Goal: Task Accomplishment & Management: Manage account settings

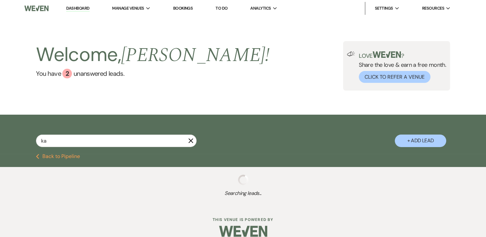
type input "kar"
select select "2"
select select "8"
select select "1"
select select "8"
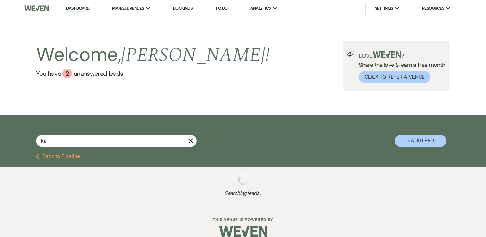
select select "5"
select select "2"
select select "5"
select select "8"
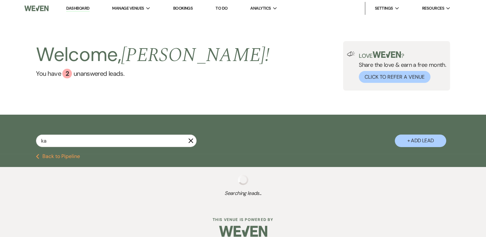
select select "11"
select select "2"
select select "5"
select select "2"
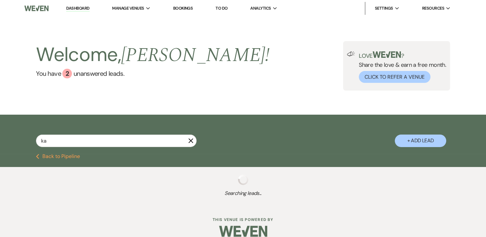
select select "5"
select select "8"
select select "5"
select select "8"
select select "5"
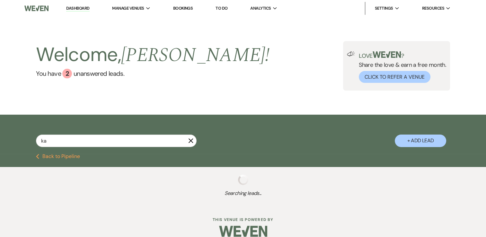
select select "8"
select select "5"
select select "8"
select select "1"
select select "8"
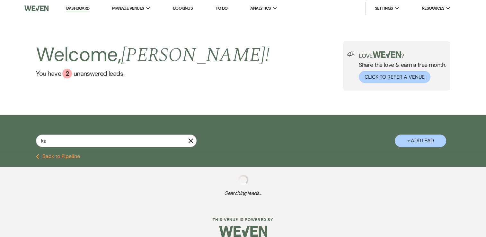
select select "5"
select select "8"
select select "5"
select select "8"
select select "6"
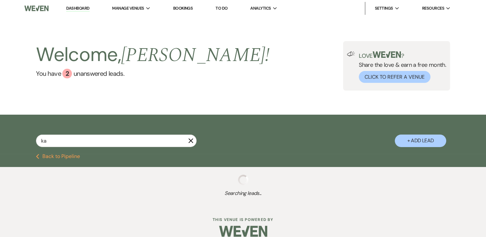
select select "8"
select select "6"
select select "8"
select select "5"
select select "8"
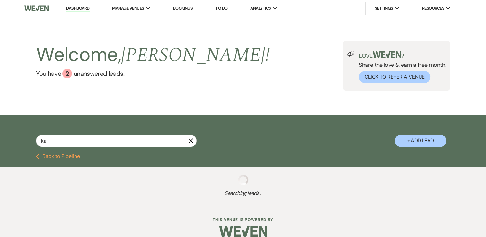
select select "5"
select select "8"
select select "5"
select select "8"
select select "5"
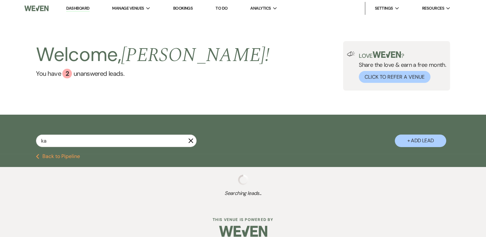
select select "8"
select select "5"
select select "8"
select select "5"
select select "8"
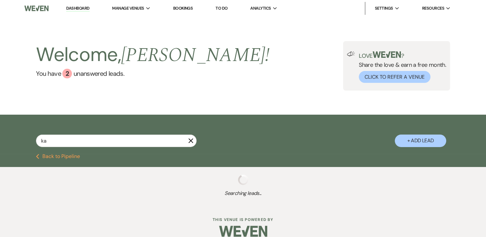
select select "5"
select select "8"
select select "5"
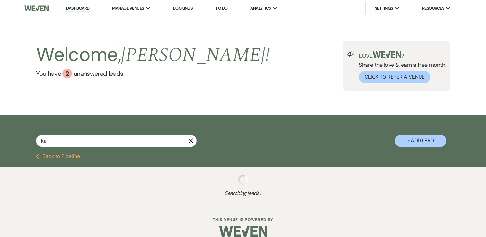
select select "8"
select select "6"
select select "8"
select select "5"
select select "8"
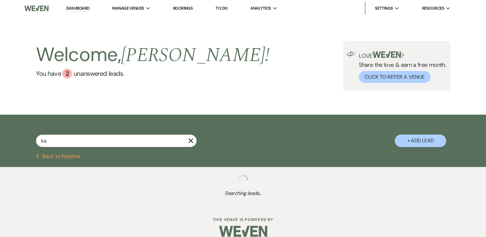
select select "5"
select select "8"
select select "5"
select select "8"
select select "5"
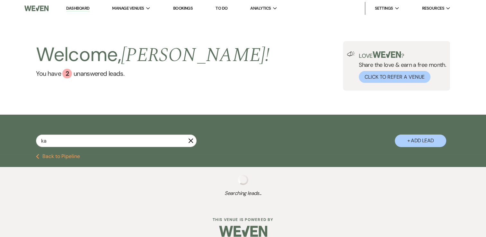
select select "8"
select select "6"
select select "8"
select select "5"
select select "8"
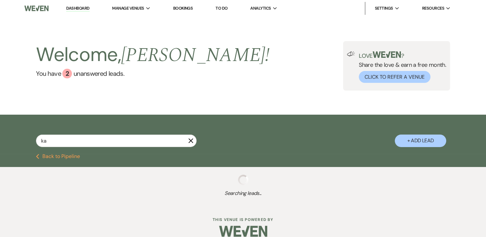
select select "5"
select select "8"
select select "5"
select select "8"
select select "5"
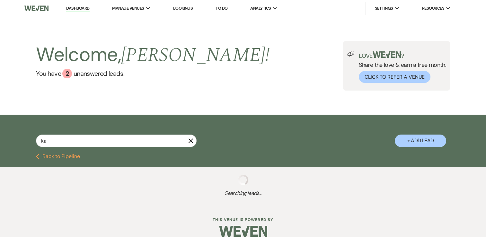
select select "8"
select select "5"
select select "8"
select select "5"
select select "8"
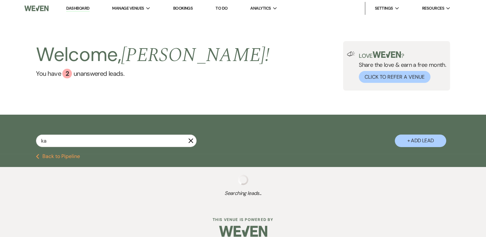
select select "5"
select select "8"
select select "5"
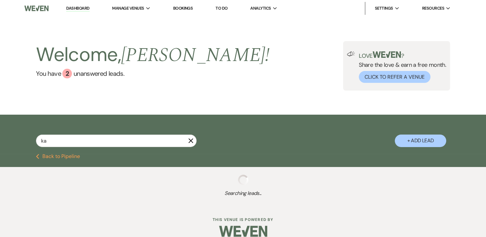
select select "8"
select select "5"
select select "8"
select select "5"
select select "8"
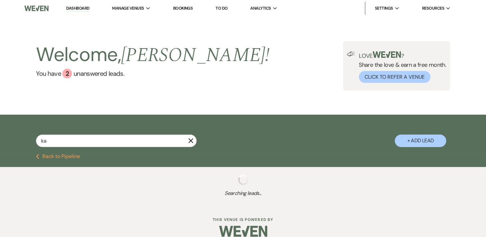
select select "5"
select select "8"
select select "5"
select select "8"
select select "5"
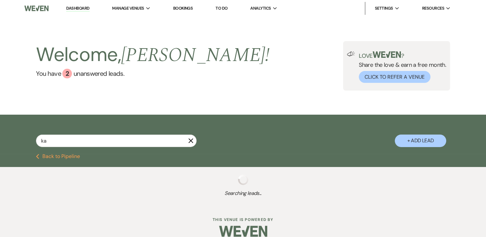
select select "8"
select select "5"
select select "8"
select select "5"
select select "8"
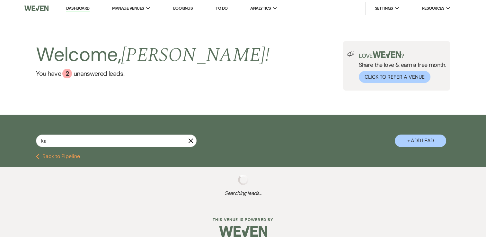
select select "4"
select select "8"
select select "7"
select select "8"
select select "5"
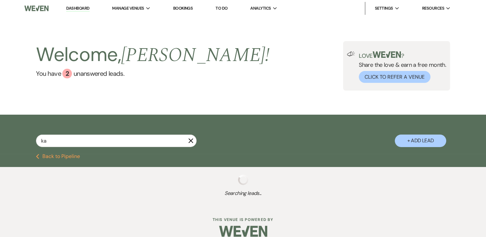
select select "8"
select select "5"
select select "8"
select select "1"
select select "8"
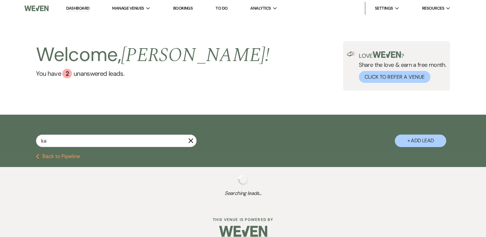
select select "5"
select select "8"
select select "5"
select select "8"
select select "5"
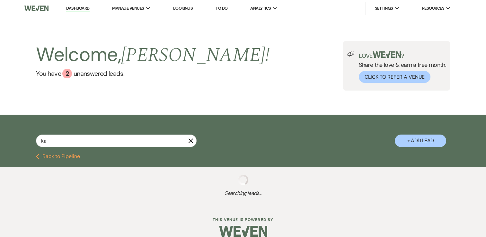
select select "8"
select select "5"
select select "8"
select select "5"
select select "8"
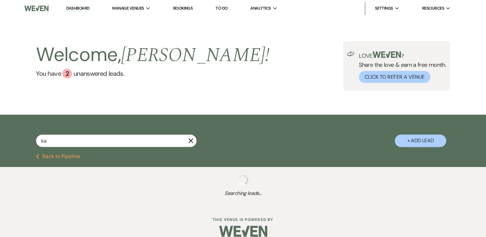
select select "5"
select select "8"
select select "5"
select select "8"
select select "5"
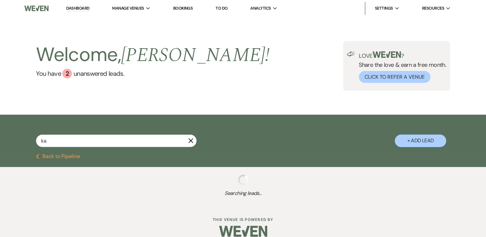
select select "8"
select select "5"
select select "8"
select select "5"
select select "8"
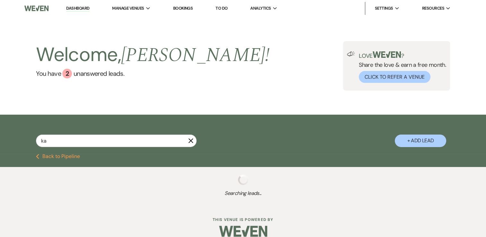
select select "5"
select select "8"
select select "5"
select select "8"
select select "5"
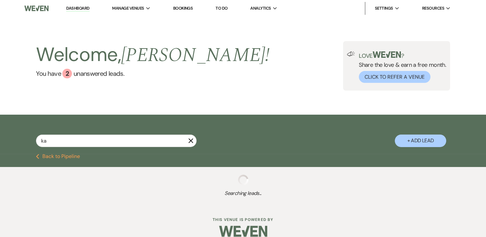
select select "8"
select select "5"
select select "8"
select select "5"
select select "8"
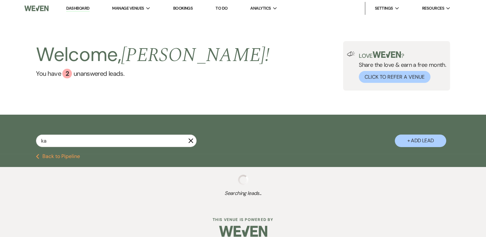
select select "10"
select select "8"
select select "5"
select select "8"
select select "5"
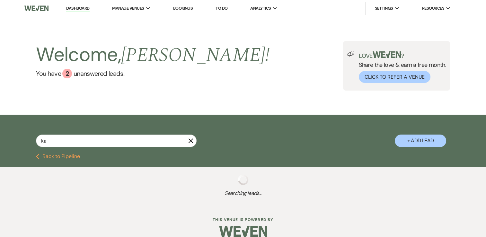
select select "8"
select select "5"
select select "8"
select select "5"
select select "8"
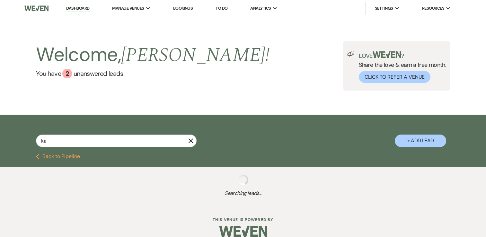
select select "5"
select select "8"
select select "5"
select select "8"
select select "1"
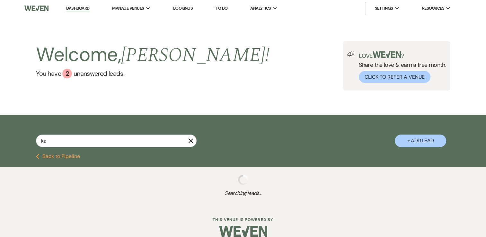
select select "8"
select select "5"
select select "8"
select select "7"
select select "8"
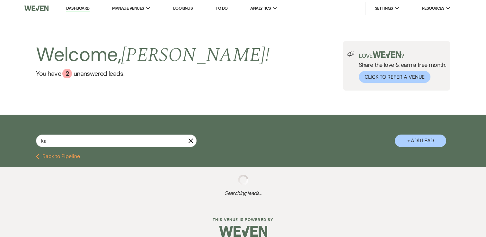
select select "5"
select select "8"
select select "4"
select select "8"
select select "5"
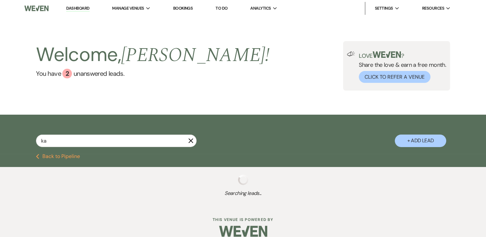
select select "8"
select select "7"
select select "8"
select select "1"
select select "8"
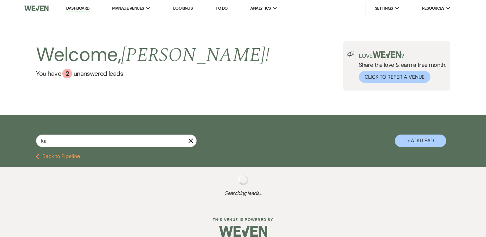
select select "1"
select select "8"
select select "7"
select select "8"
select select "5"
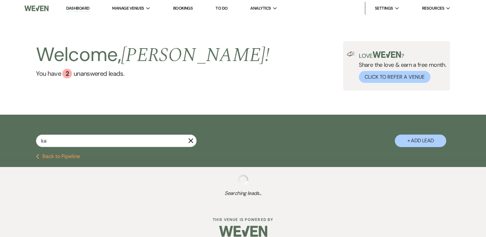
select select "8"
select select "6"
select select "8"
select select "10"
select select "8"
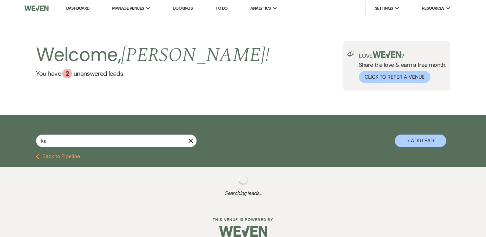
select select "1"
select select "8"
select select "7"
select select "2"
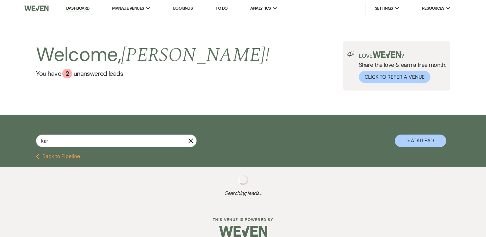
select select "8"
select select "6"
select select "8"
select select "5"
select select "8"
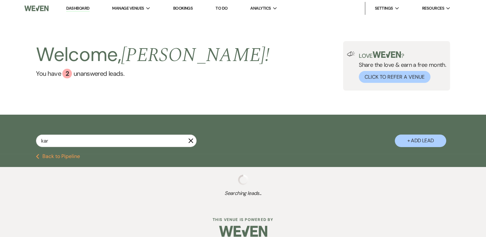
select select "5"
select select "8"
select select "5"
select select "8"
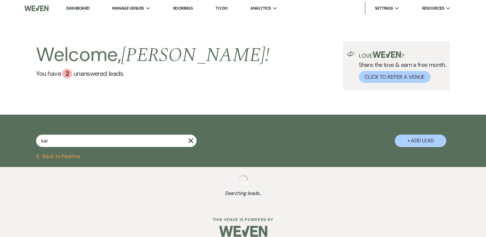
select select "8"
select select "4"
select select "8"
select select "5"
select select "8"
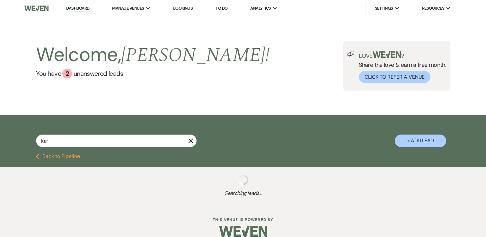
select select "5"
select select "8"
select select "5"
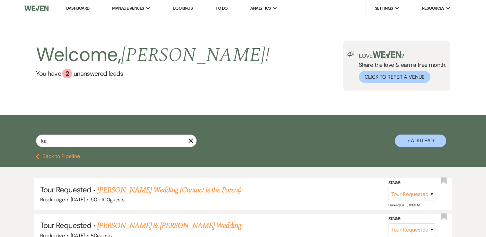
type input "k"
click at [46, 156] on button "Previous Back to Pipeline" at bounding box center [58, 156] width 44 height 5
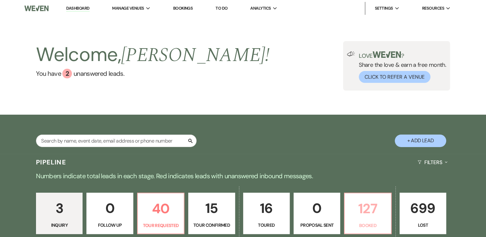
click at [375, 216] on p "127" at bounding box center [368, 209] width 38 height 22
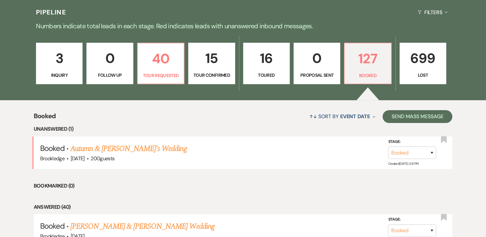
scroll to position [221, 0]
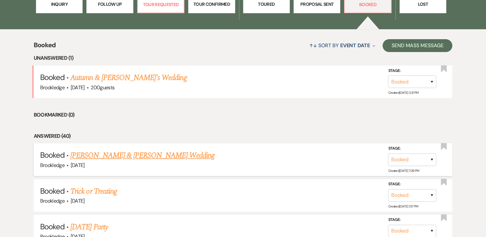
click at [133, 160] on link "[PERSON_NAME] & [PERSON_NAME] Wedding" at bounding box center [142, 156] width 144 height 12
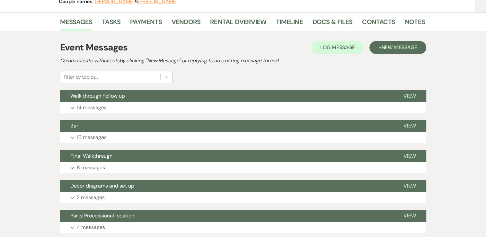
scroll to position [96, 0]
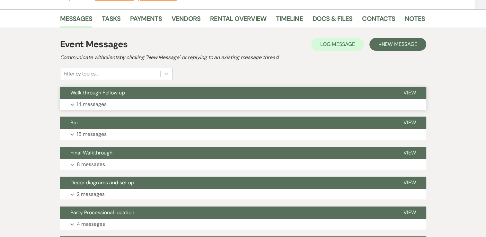
click at [96, 103] on p "14 messages" at bounding box center [92, 104] width 30 height 8
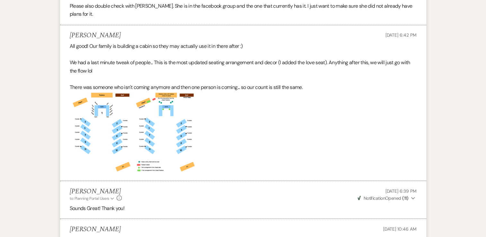
scroll to position [1093, 0]
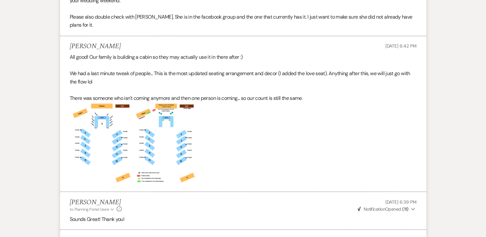
click at [164, 102] on img at bounding box center [166, 143] width 64 height 83
click at [140, 120] on img at bounding box center [166, 143] width 64 height 83
click at [154, 119] on img at bounding box center [166, 143] width 64 height 83
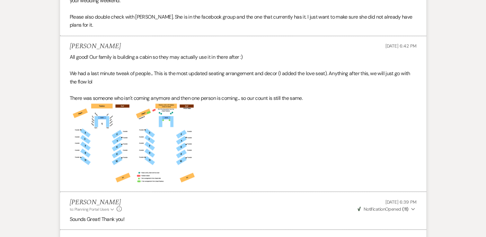
click at [159, 120] on img at bounding box center [166, 143] width 64 height 83
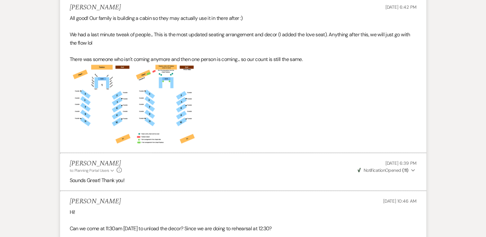
scroll to position [1125, 0]
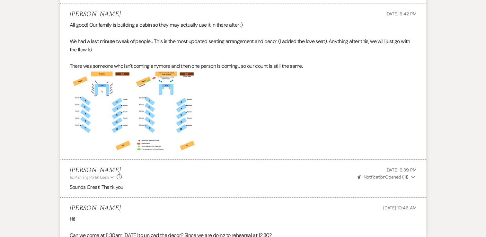
click at [179, 98] on img at bounding box center [166, 111] width 64 height 83
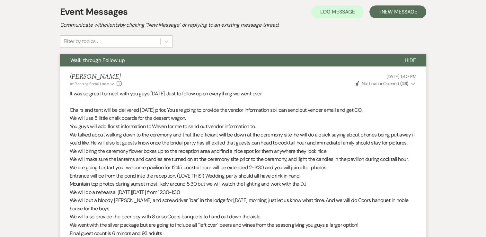
scroll to position [0, 0]
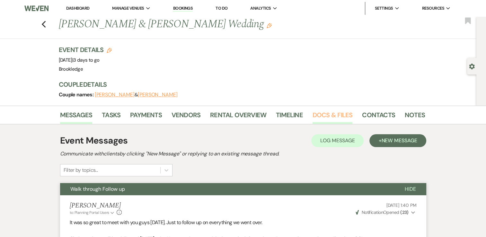
click at [329, 117] on link "Docs & Files" at bounding box center [333, 117] width 40 height 14
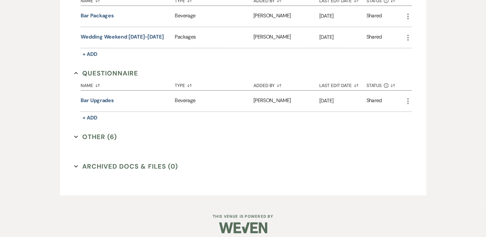
scroll to position [548, 0]
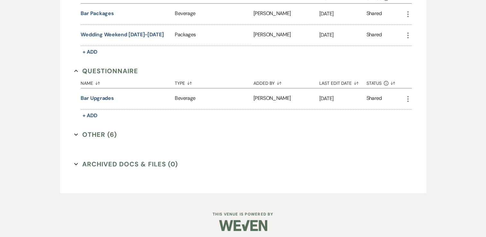
click at [95, 130] on button "Other (6) Expand" at bounding box center [95, 135] width 43 height 10
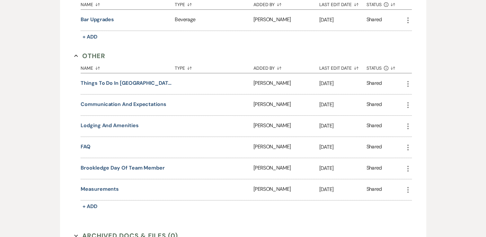
scroll to position [356, 0]
